Goal: Transaction & Acquisition: Purchase product/service

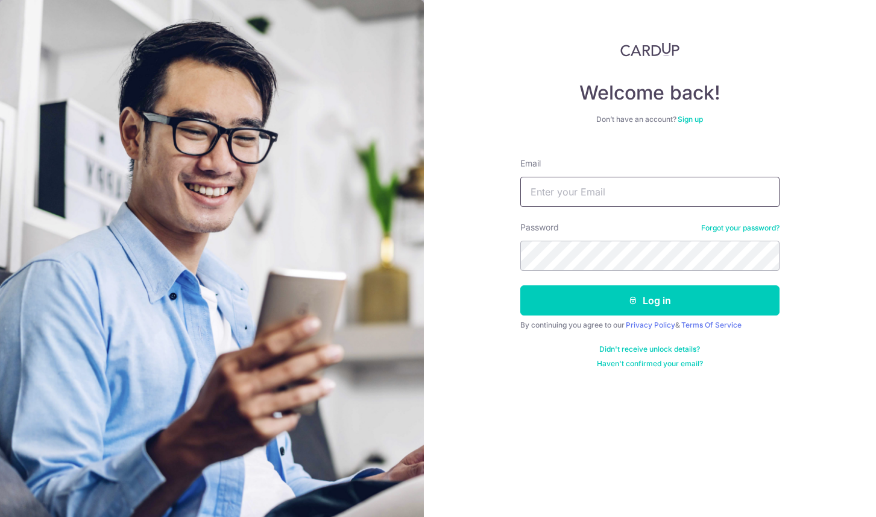
click at [601, 194] on input "Email" at bounding box center [649, 192] width 259 height 30
type input "ahmetshofer01@gmail.com"
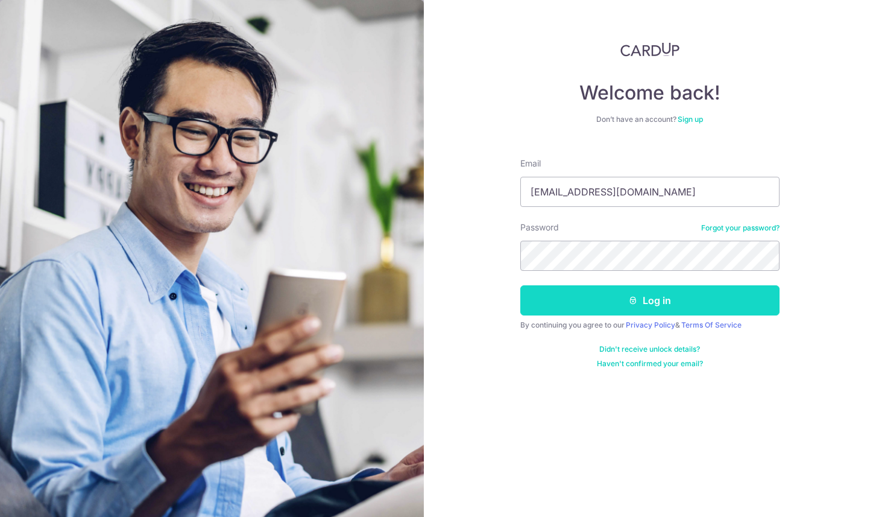
click at [673, 297] on button "Log in" at bounding box center [649, 300] width 259 height 30
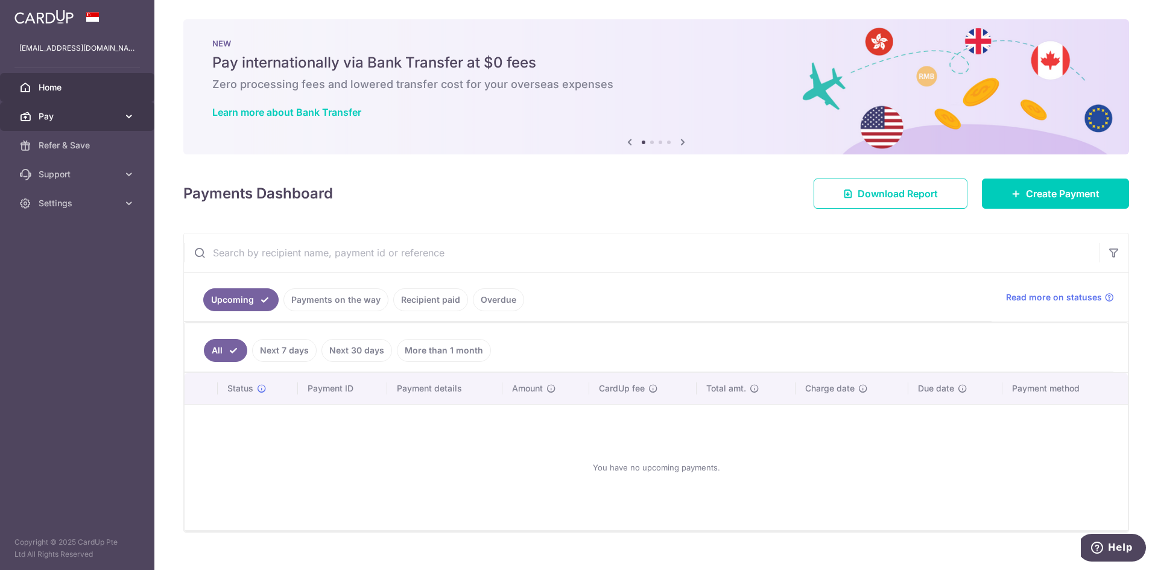
click at [119, 119] on link "Pay" at bounding box center [77, 116] width 154 height 29
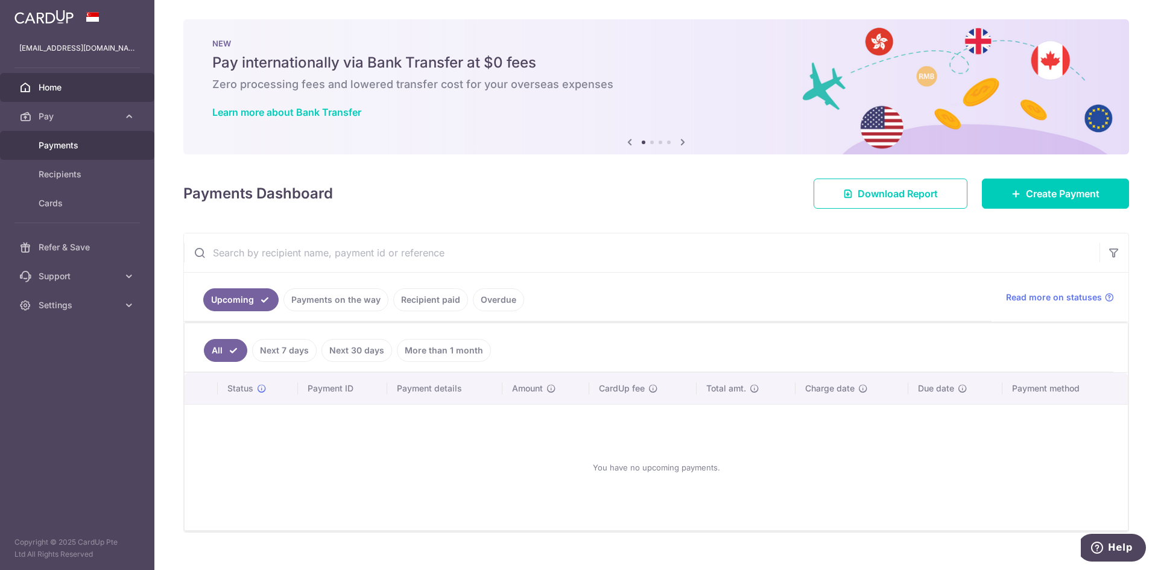
click at [74, 146] on span "Payments" at bounding box center [79, 145] width 80 height 12
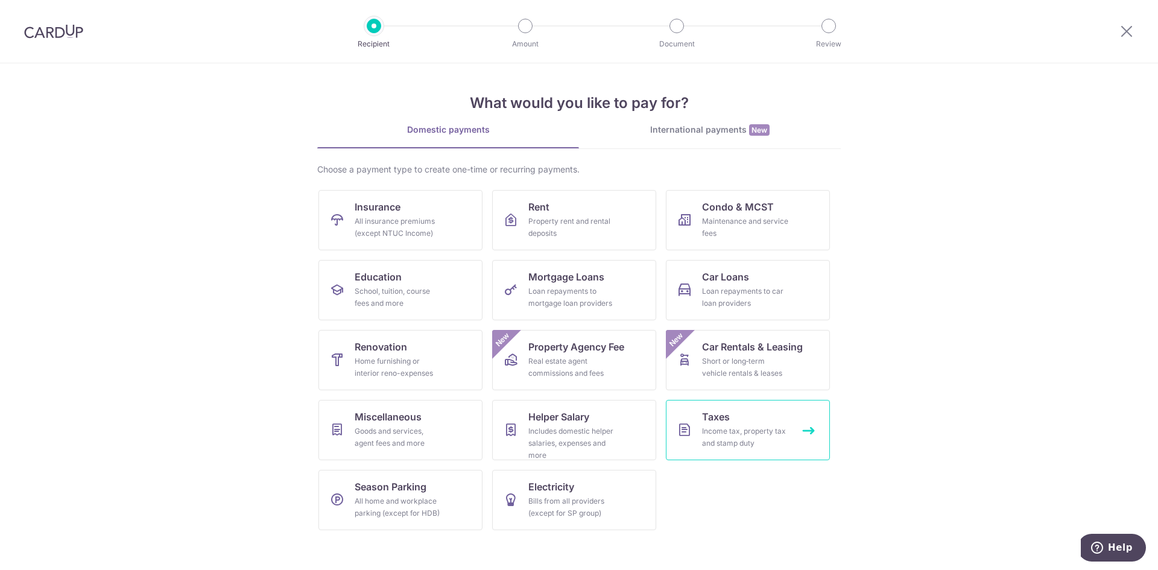
click at [769, 419] on link "Taxes Income tax, property tax and stamp duty" at bounding box center [748, 430] width 164 height 60
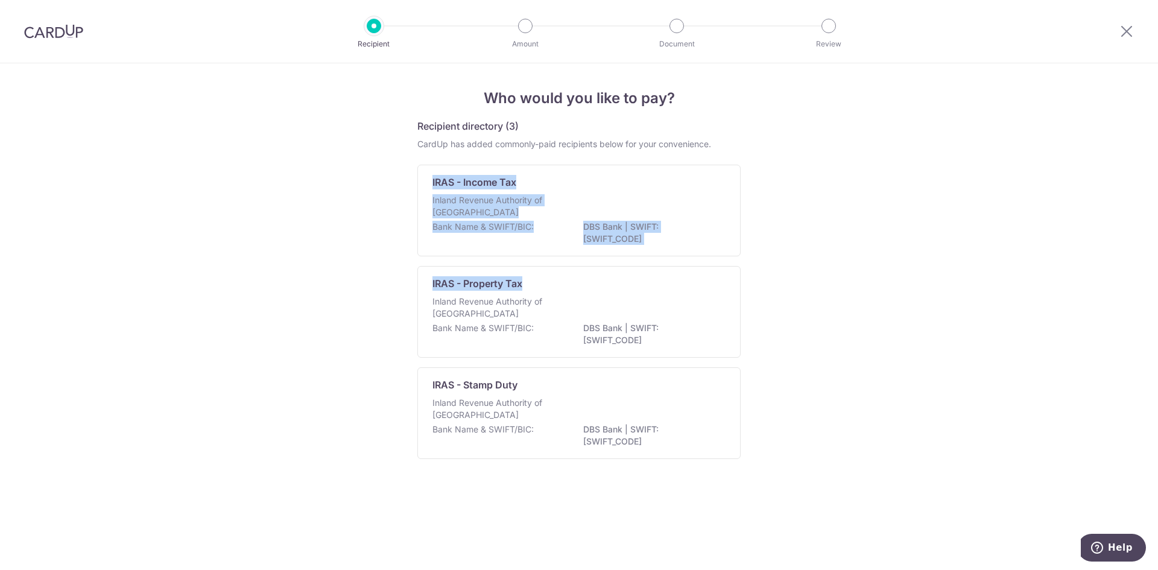
drag, startPoint x: 324, startPoint y: 171, endPoint x: 901, endPoint y: 280, distance: 587.7
click at [900, 280] on div "Who would you like to pay? Recipient directory (3) CardUp has added commonly-pa…" at bounding box center [579, 316] width 1158 height 506
click at [904, 270] on div "Who would you like to pay? Recipient directory (3) CardUp has added commonly-pa…" at bounding box center [579, 316] width 1158 height 506
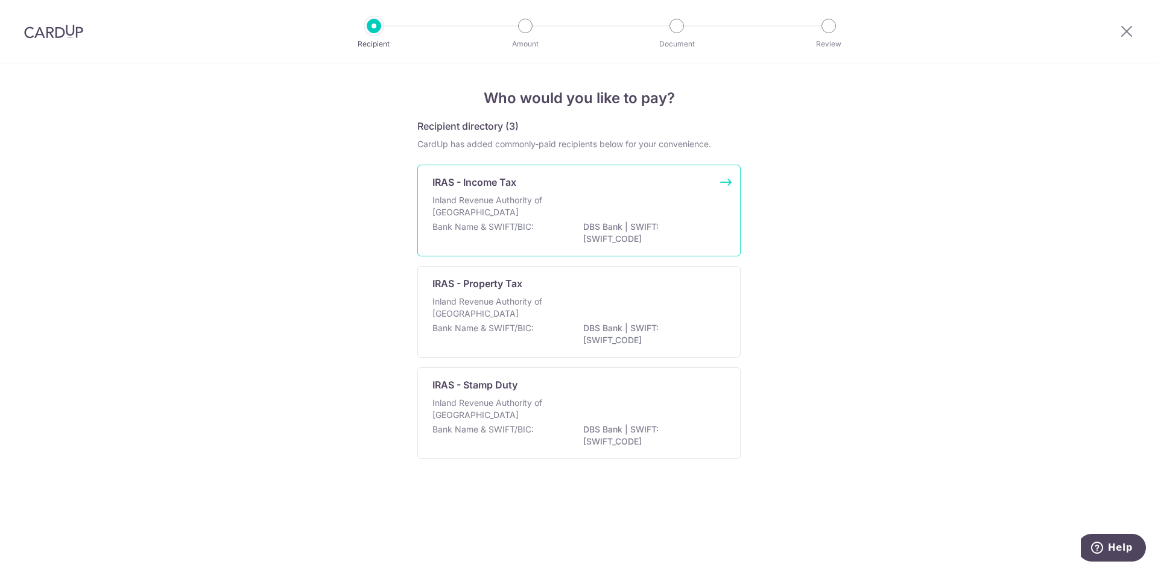
click at [635, 216] on div "Inland Revenue Authority of Singapore" at bounding box center [578, 207] width 293 height 27
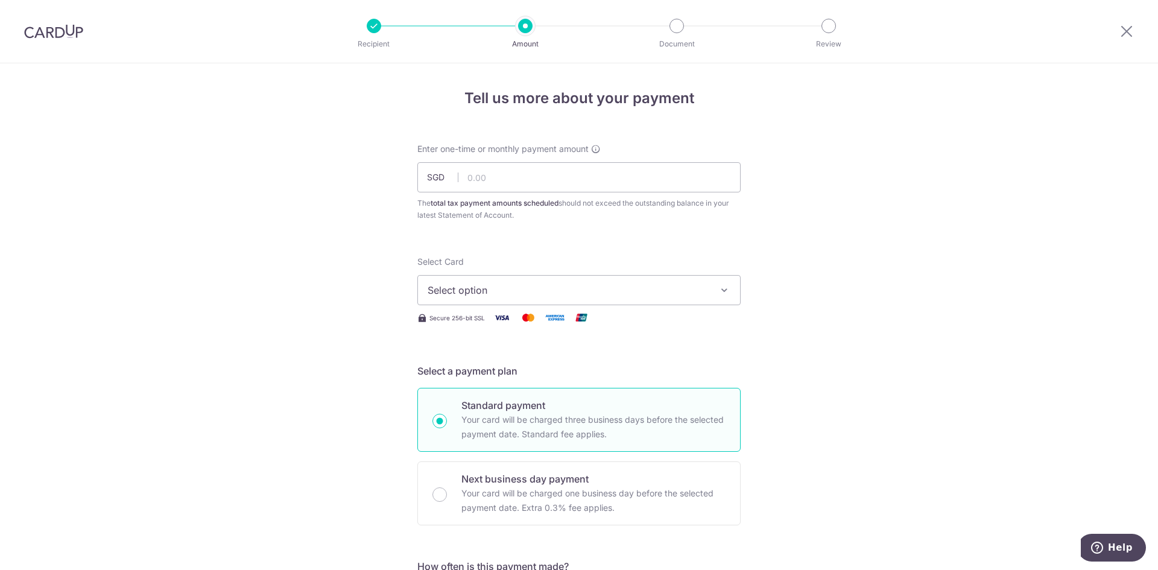
click at [458, 151] on span "Enter one-time or monthly payment amount" at bounding box center [502, 149] width 171 height 12
click at [532, 150] on span "Enter one-time or monthly payment amount" at bounding box center [502, 149] width 171 height 12
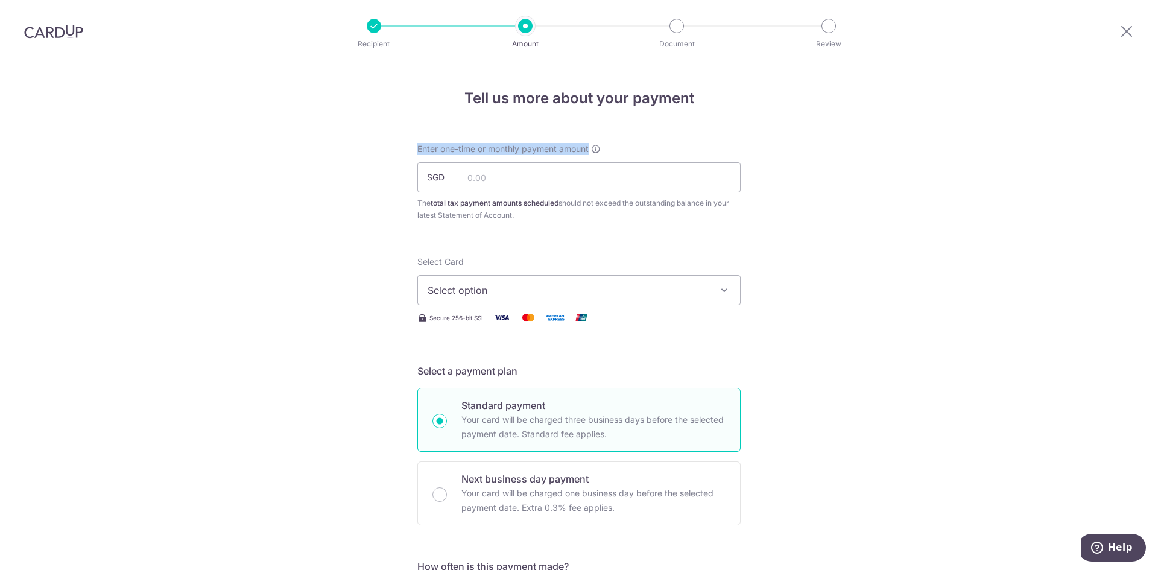
click at [532, 150] on span "Enter one-time or monthly payment amount" at bounding box center [502, 149] width 171 height 12
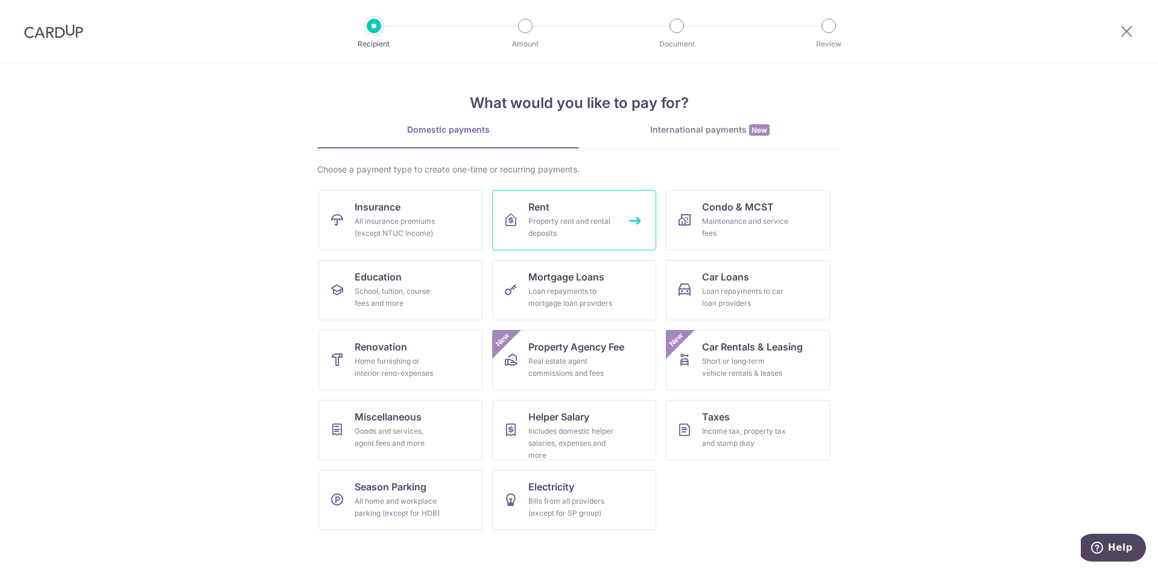
click at [566, 217] on div "Property rent and rental deposits" at bounding box center [571, 227] width 87 height 24
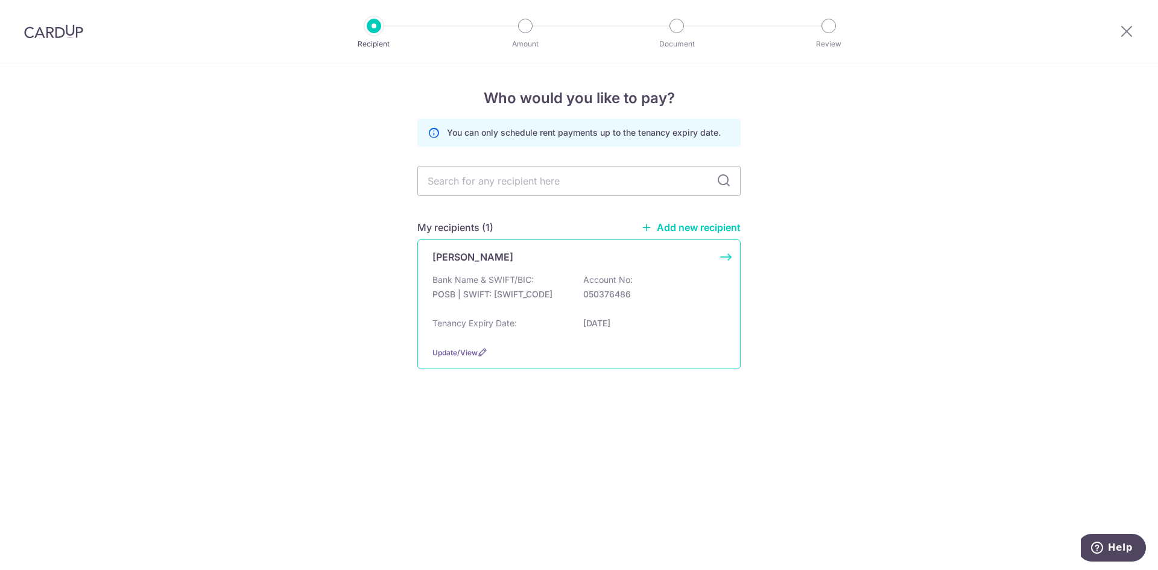
click at [479, 264] on div "[PERSON_NAME] Bank Name & SWIFT/BIC: POSB | SWIFT: [SWIFT_CODE] Account No: 050…" at bounding box center [578, 304] width 323 height 130
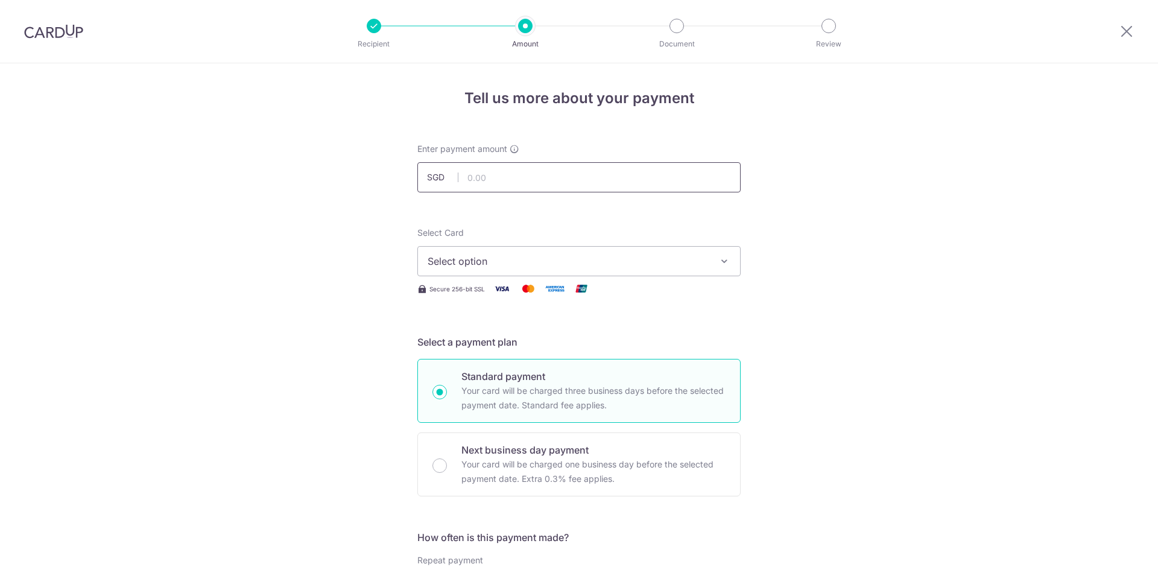
click at [493, 183] on input "text" at bounding box center [578, 177] width 323 height 30
type input "3,850.00"
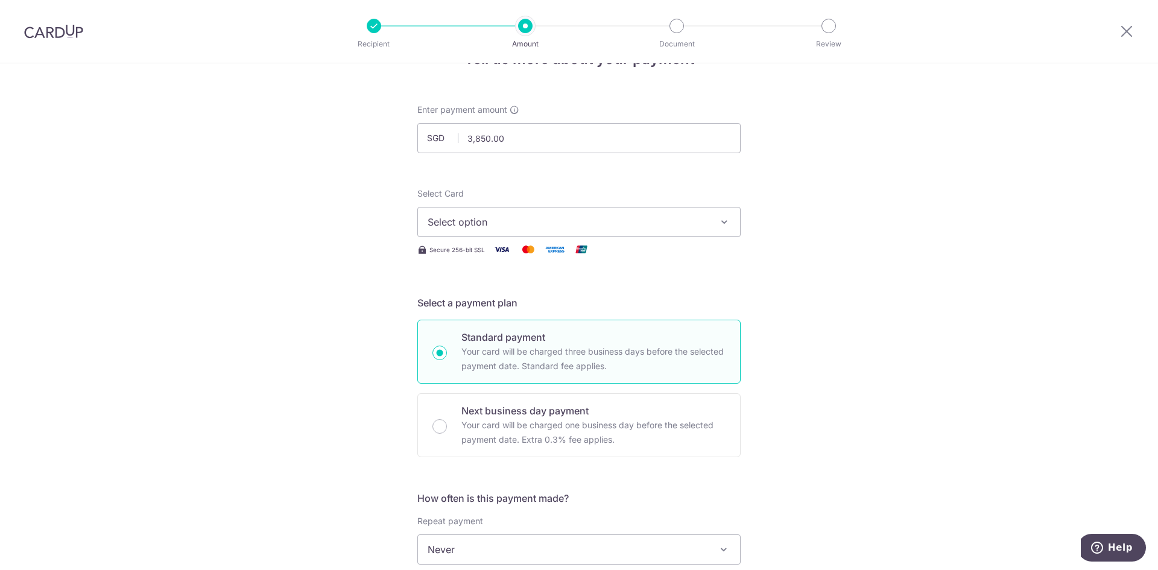
scroll to position [60, 0]
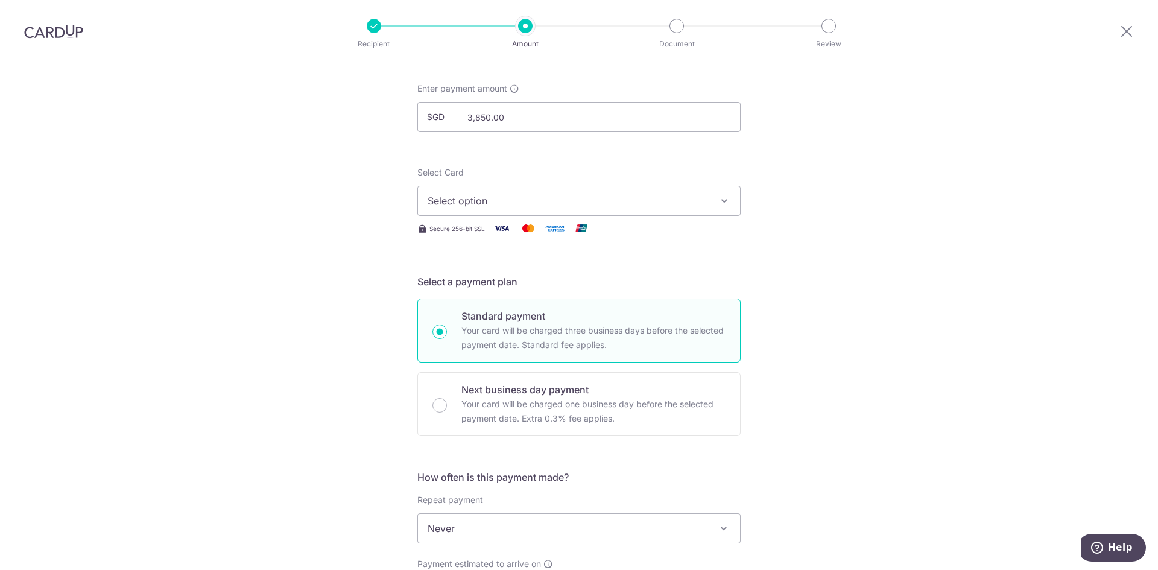
click at [475, 194] on span "Select option" at bounding box center [567, 201] width 281 height 14
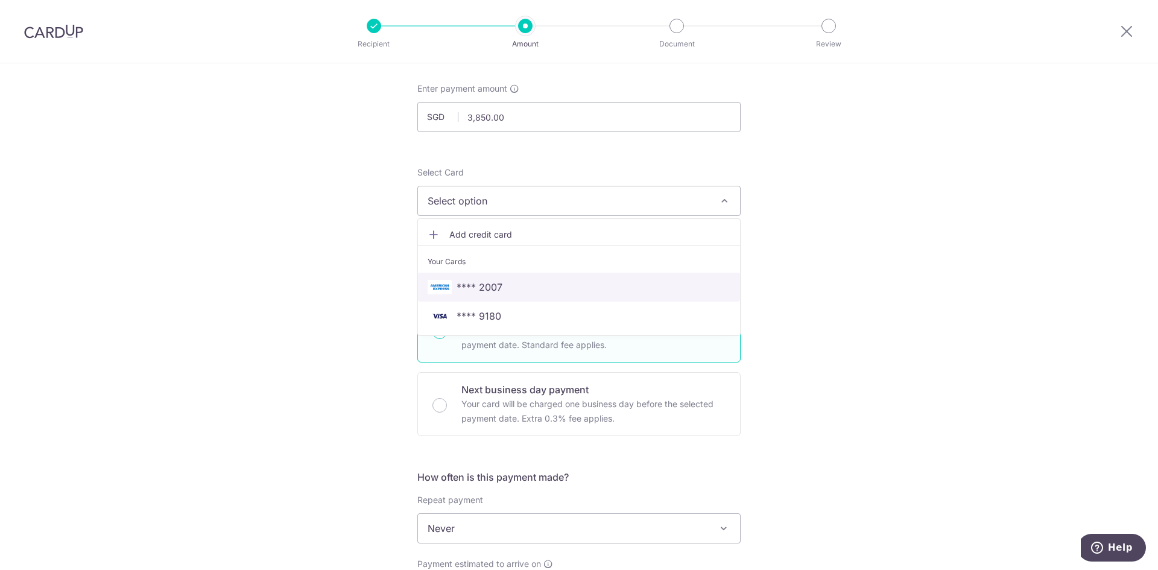
click at [491, 291] on span "**** 2007" at bounding box center [479, 287] width 46 height 14
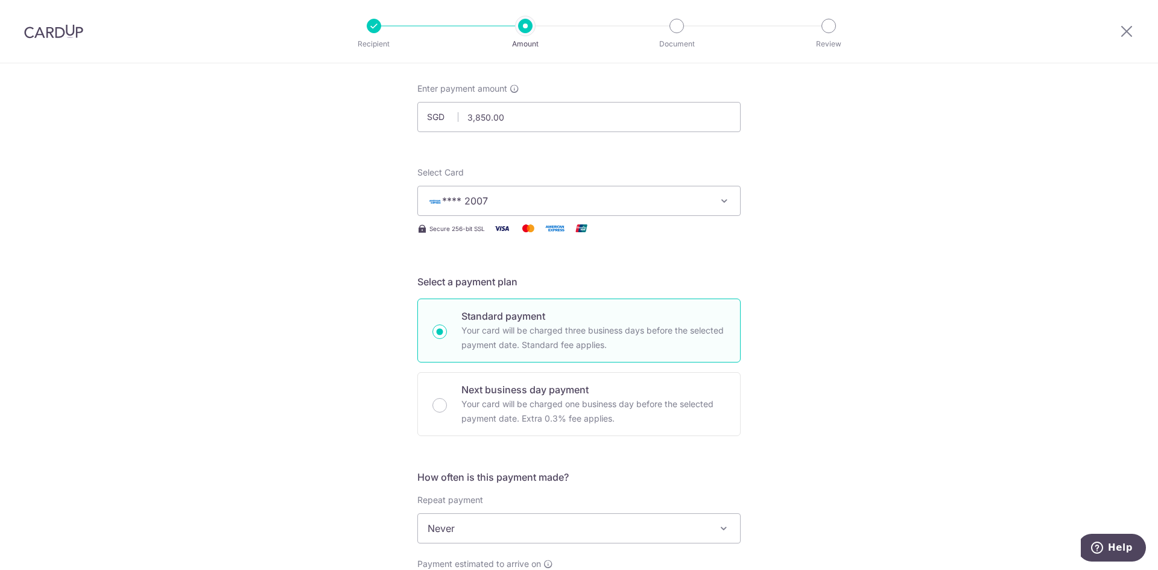
click at [589, 211] on button "**** 2007" at bounding box center [578, 201] width 323 height 30
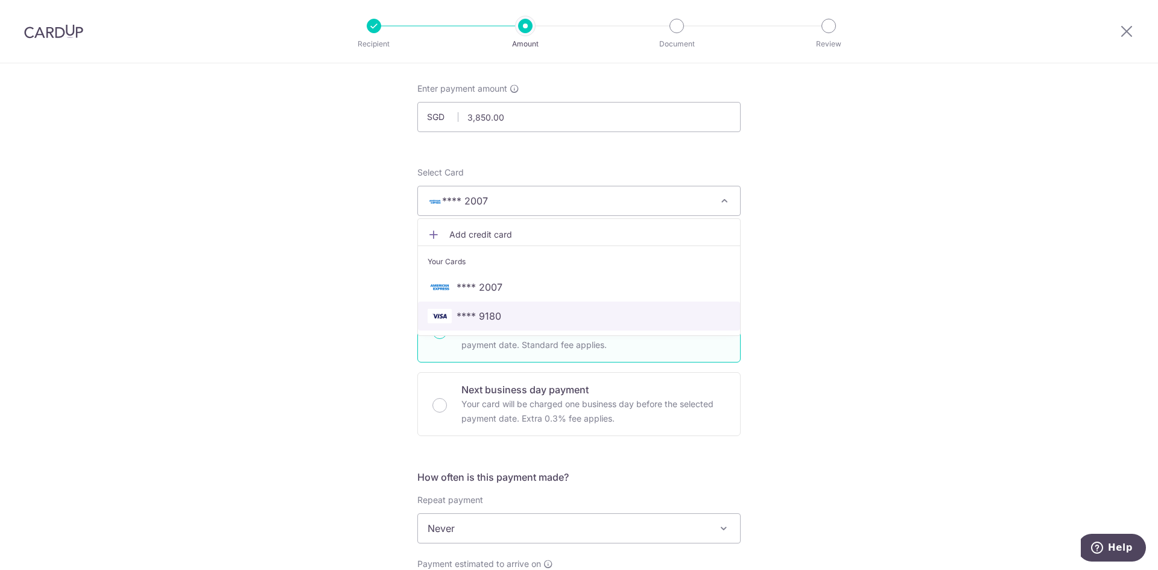
click at [503, 317] on span "**** 9180" at bounding box center [578, 316] width 303 height 14
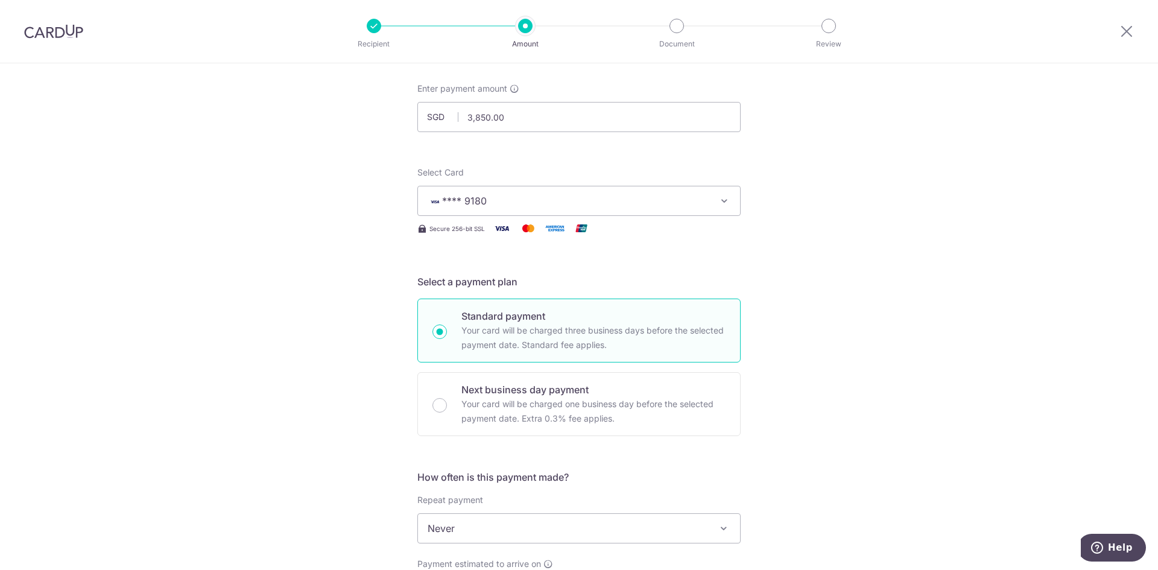
click at [807, 217] on div "Tell us more about your payment Enter payment amount SGD 3,850.00 3850.00 Selec…" at bounding box center [579, 548] width 1158 height 1091
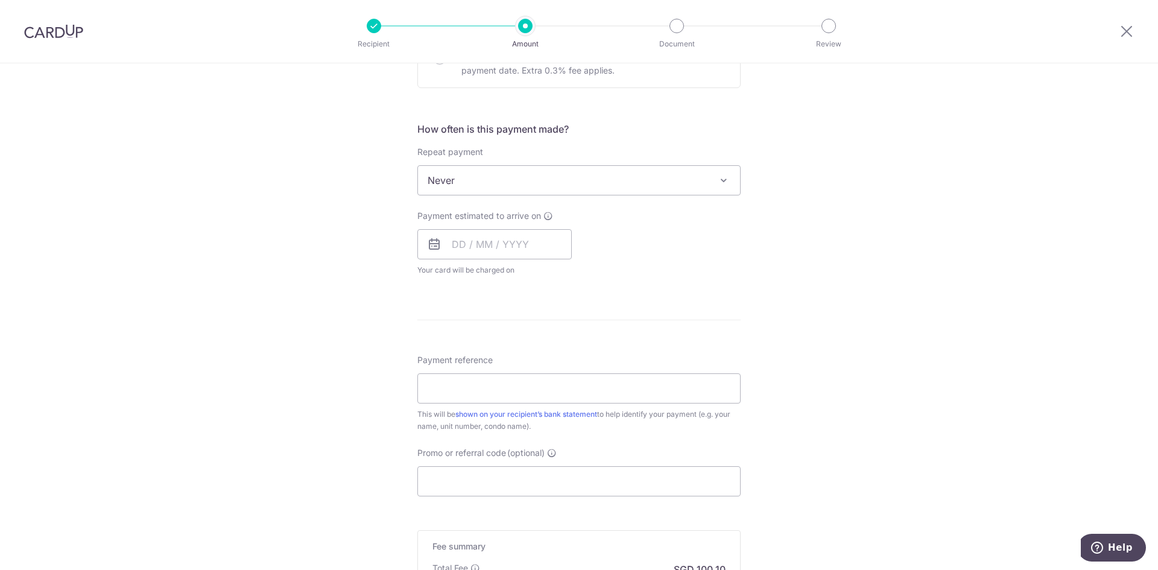
scroll to position [422, 0]
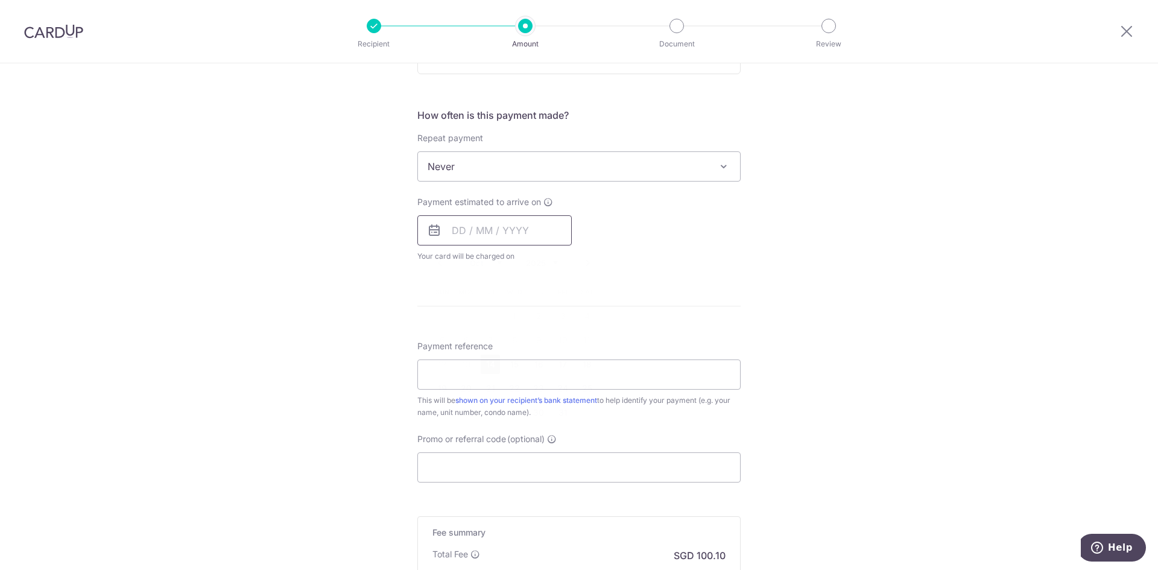
click at [481, 229] on input "text" at bounding box center [494, 230] width 154 height 30
drag, startPoint x: 487, startPoint y: 362, endPoint x: 836, endPoint y: 308, distance: 353.9
click at [487, 362] on link "14" at bounding box center [490, 364] width 19 height 19
type input "14/10/2025"
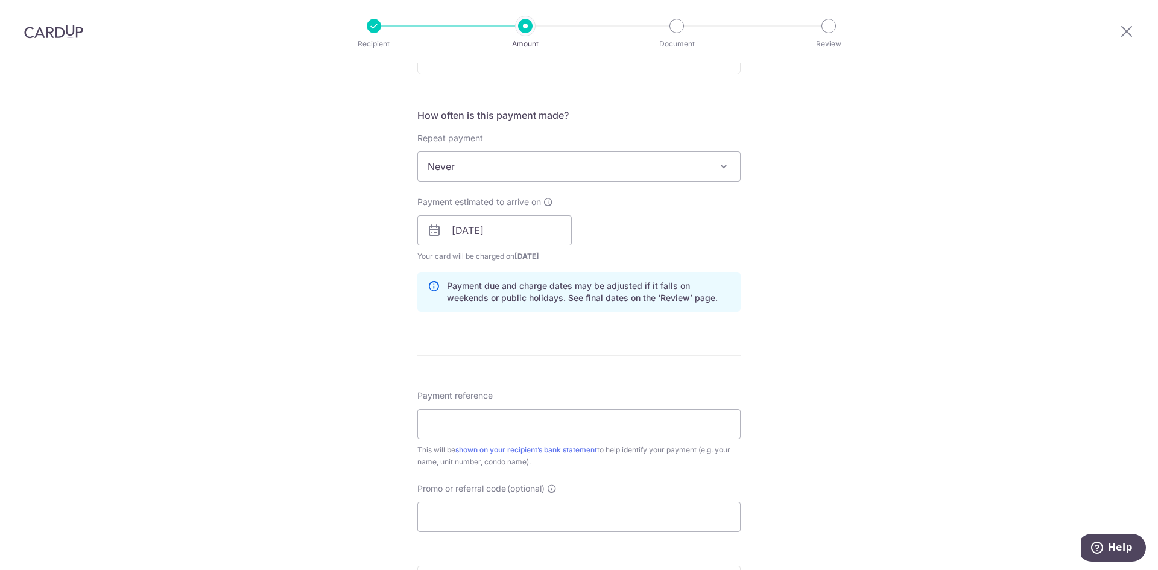
click at [841, 300] on div "Tell us more about your payment Enter payment amount SGD 3,850.00 3850.00 Selec…" at bounding box center [579, 211] width 1158 height 1140
click at [494, 426] on input "Payment reference" at bounding box center [578, 424] width 323 height 30
type input "Zenith 05-05 Rent"
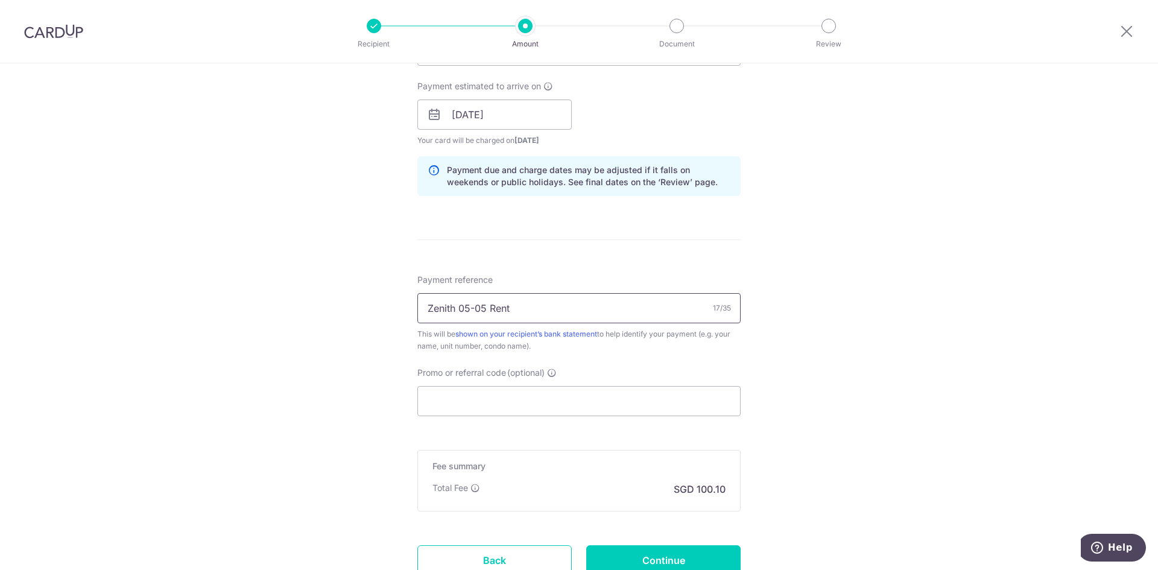
scroll to position [543, 0]
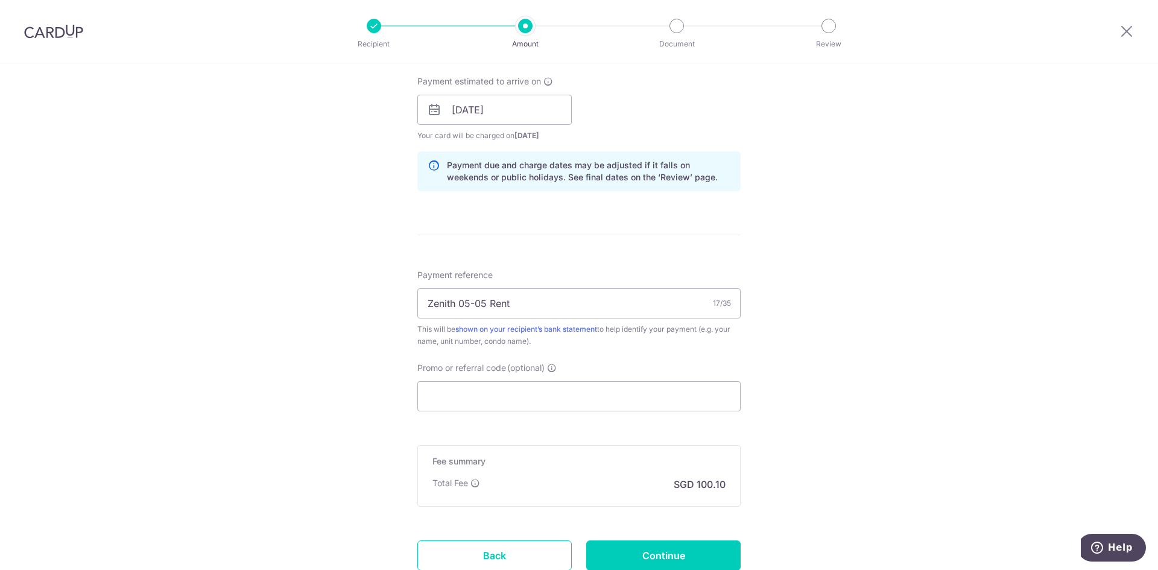
click at [846, 347] on div "Tell us more about your payment Enter payment amount SGD 3,850.00 3850.00 Selec…" at bounding box center [579, 91] width 1158 height 1140
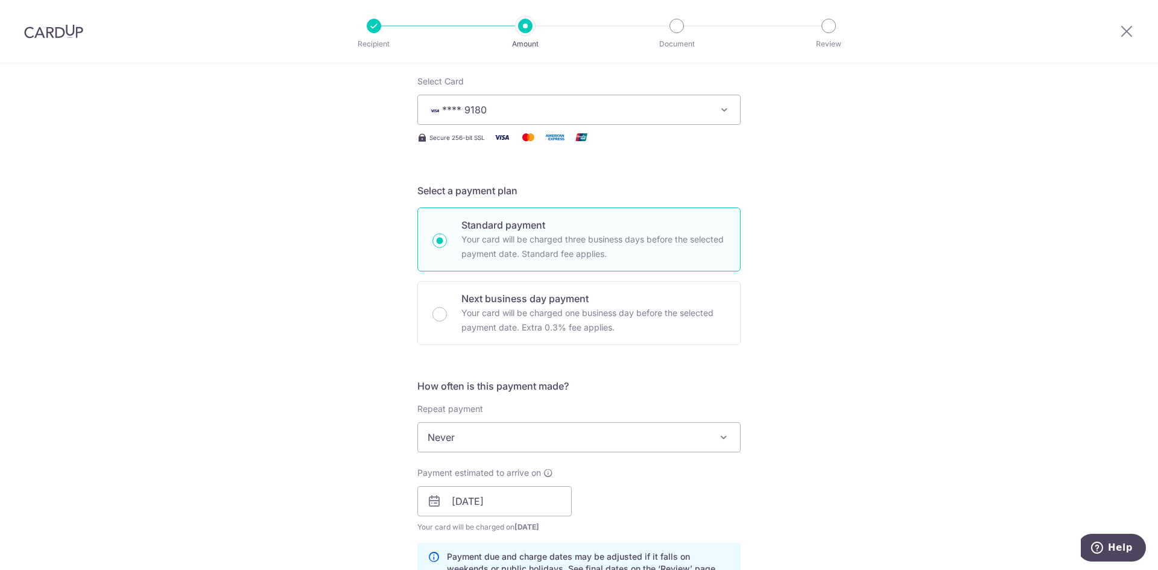
scroll to position [0, 0]
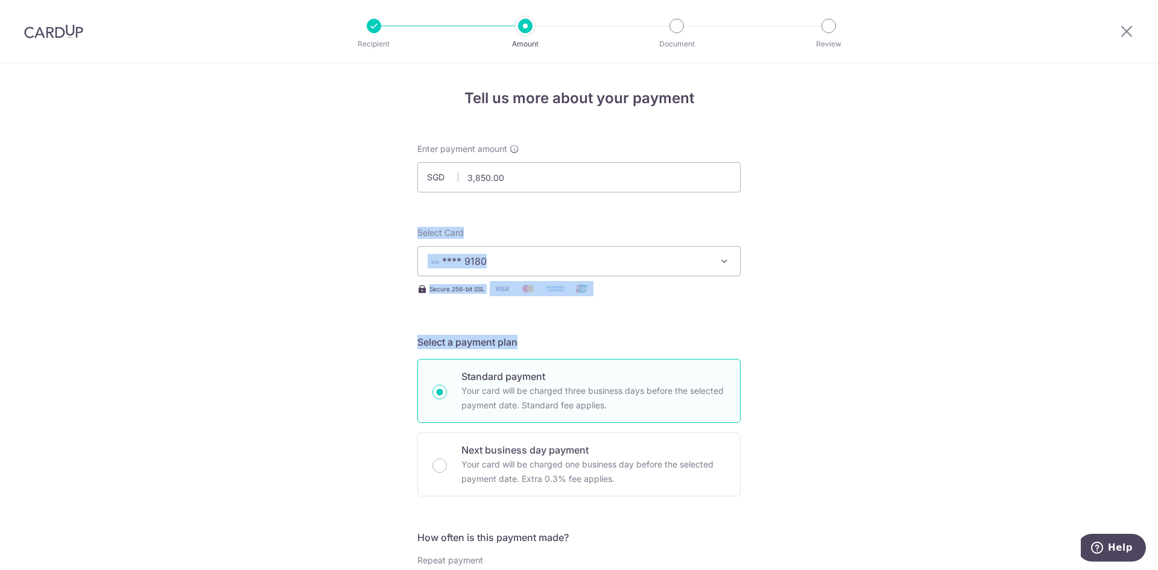
drag, startPoint x: 344, startPoint y: 234, endPoint x: 950, endPoint y: 345, distance: 615.4
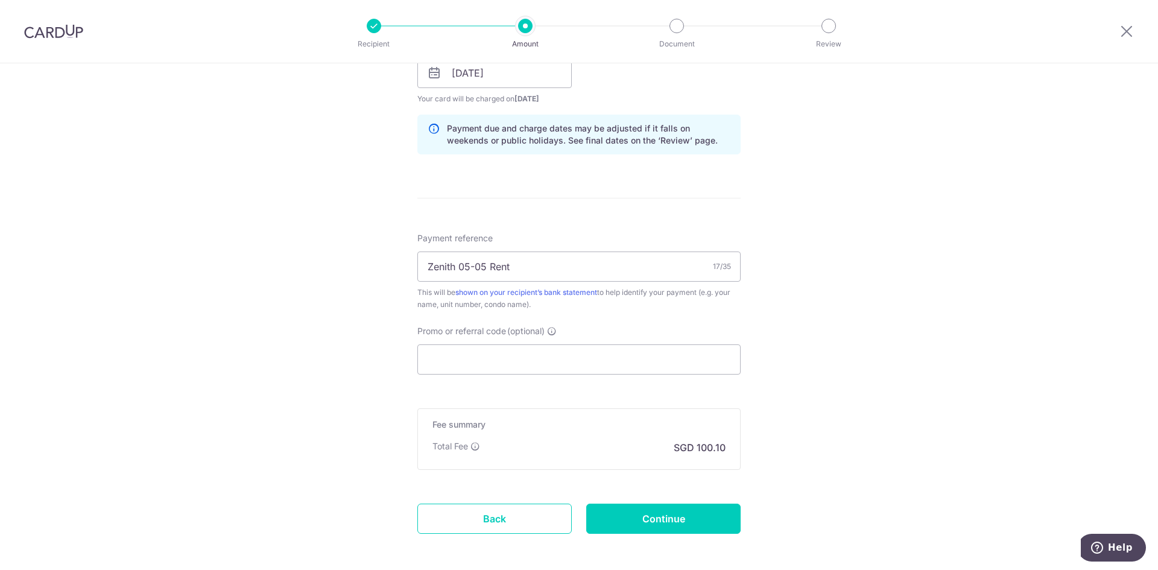
scroll to position [634, 0]
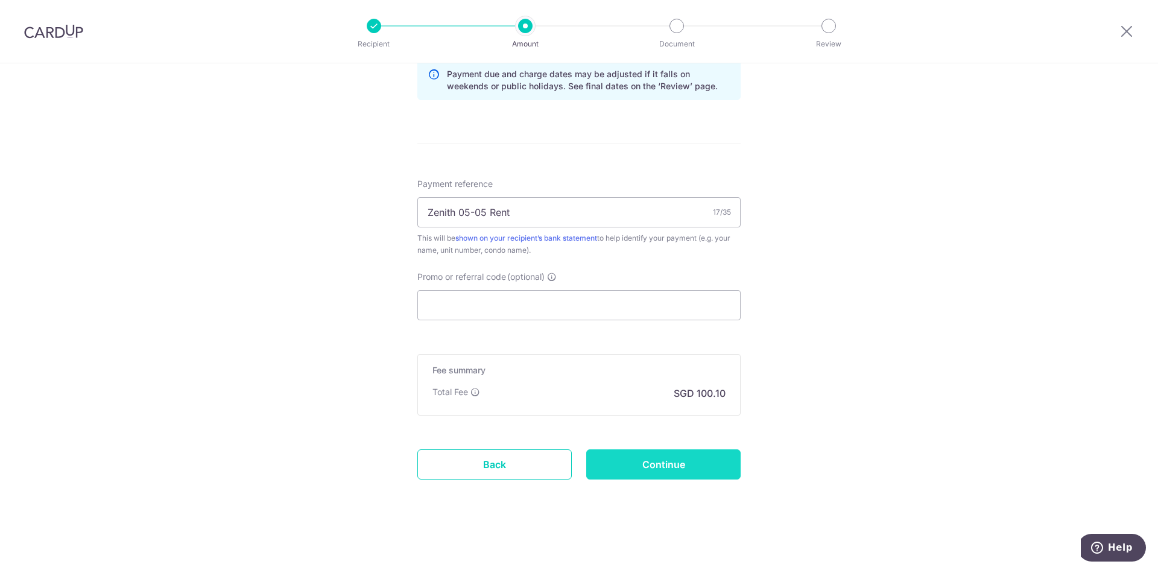
click at [690, 471] on input "Continue" at bounding box center [663, 464] width 154 height 30
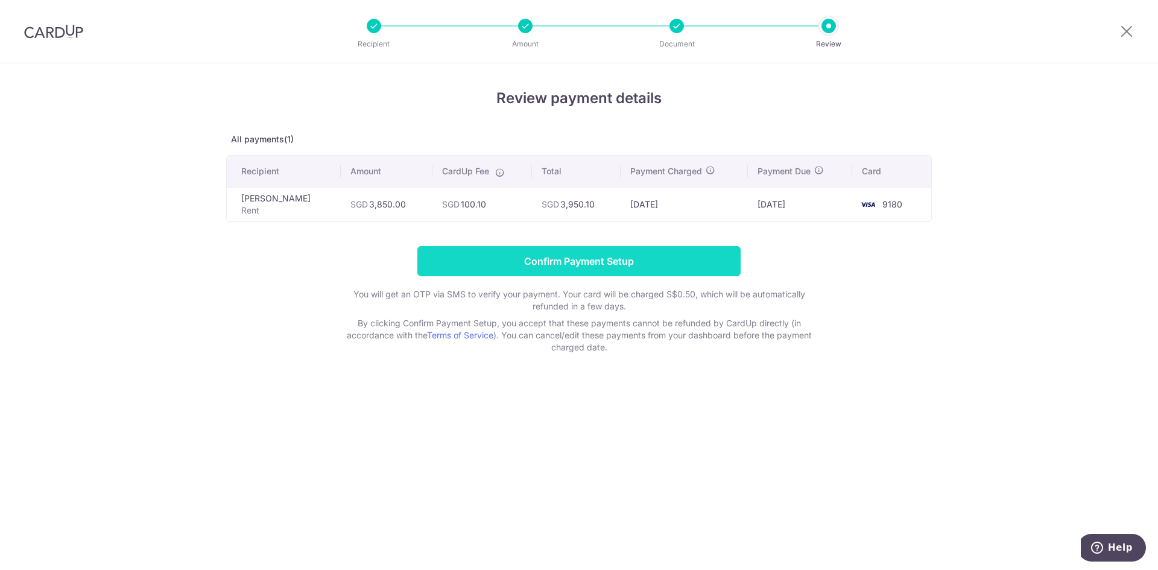
click at [614, 270] on input "Confirm Payment Setup" at bounding box center [578, 261] width 323 height 30
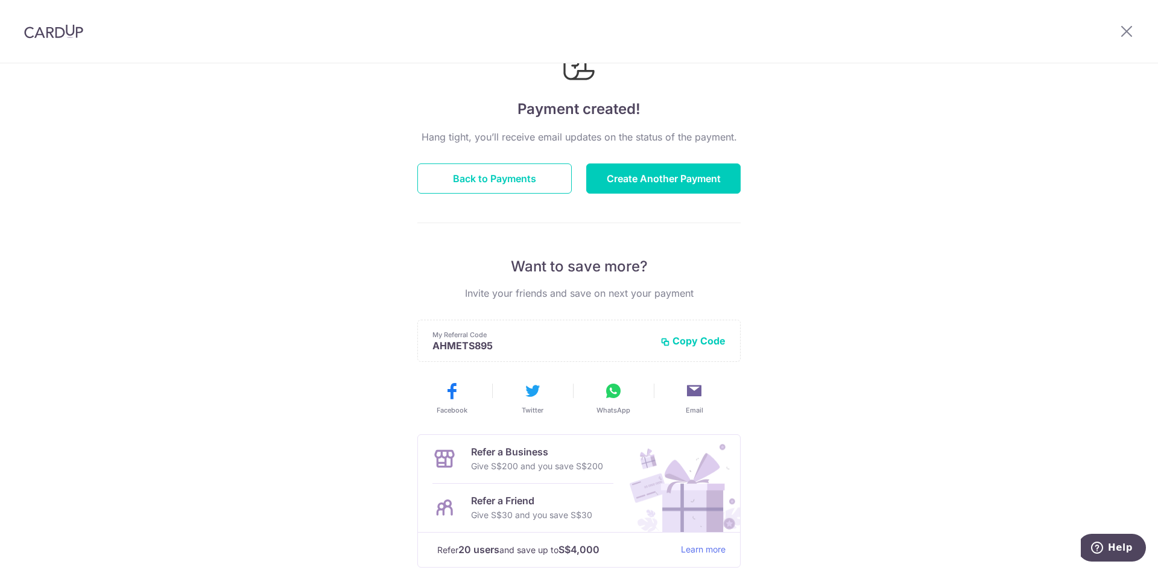
scroll to position [137, 0]
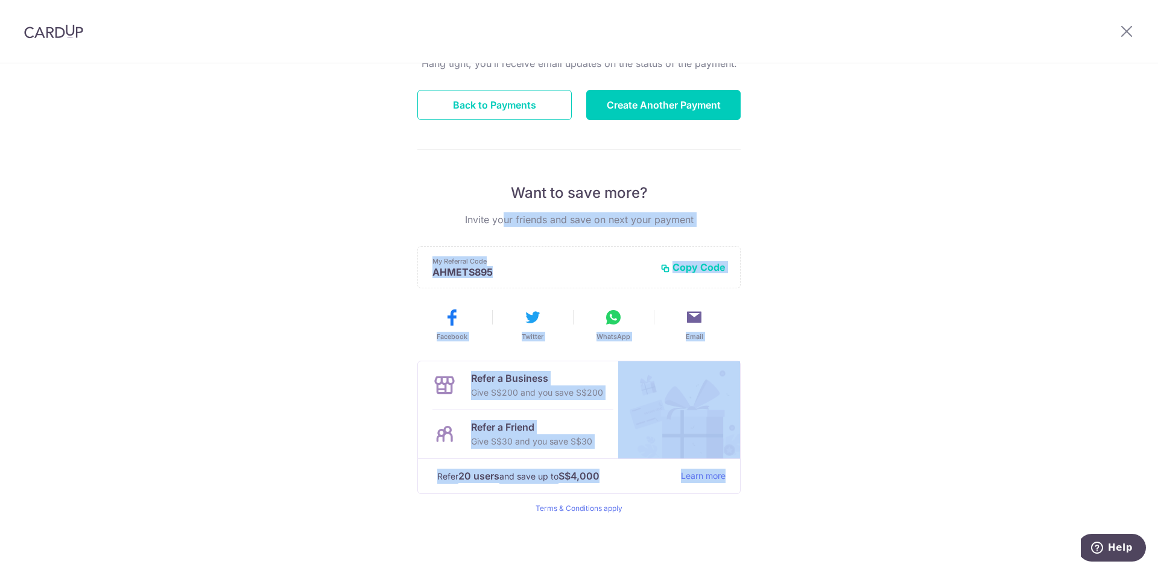
drag, startPoint x: 772, startPoint y: 341, endPoint x: 1001, endPoint y: 435, distance: 247.7
click at [1017, 473] on div "Payment created! Hang tight, you’ll receive email updates on the status of the …" at bounding box center [579, 248] width 1158 height 644
click at [951, 317] on div "Payment created! Hang tight, you’ll receive email updates on the status of the …" at bounding box center [579, 248] width 1158 height 644
